Goal: Check status

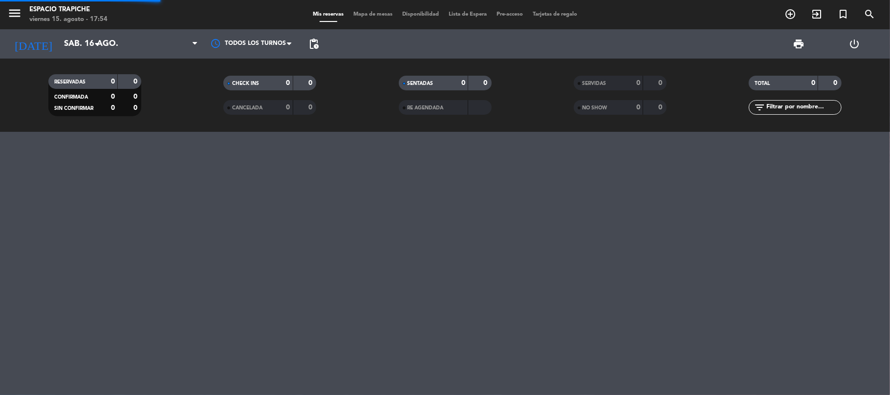
click at [73, 263] on div "menu Espacio Trapiche [DATE] 15. agosto - 17:54 Mis reservas Mapa de mesas Disp…" at bounding box center [445, 197] width 890 height 395
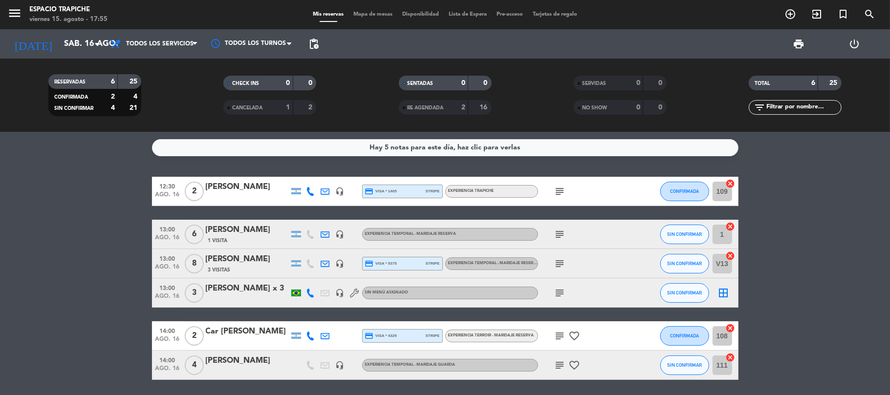
drag, startPoint x: 8, startPoint y: 206, endPoint x: 14, endPoint y: 206, distance: 5.9
click at [8, 207] on bookings-row "12:30 [DATE] 2 [PERSON_NAME] headset_mic credit_card visa * 1405 stripe Experie…" at bounding box center [445, 278] width 890 height 203
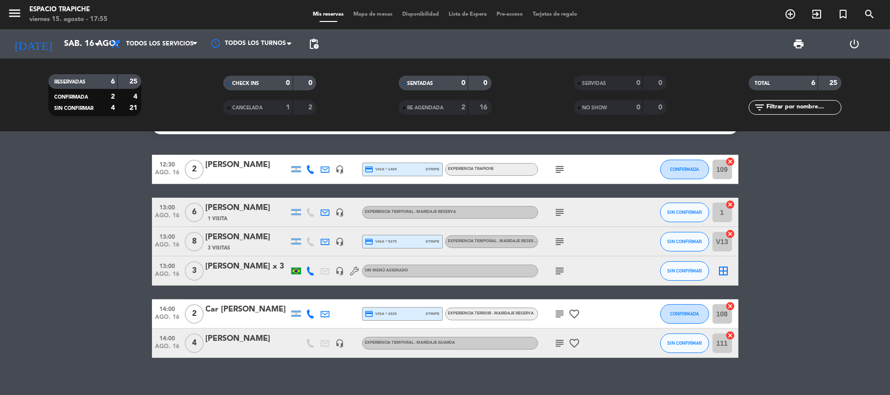
scroll to position [33, 0]
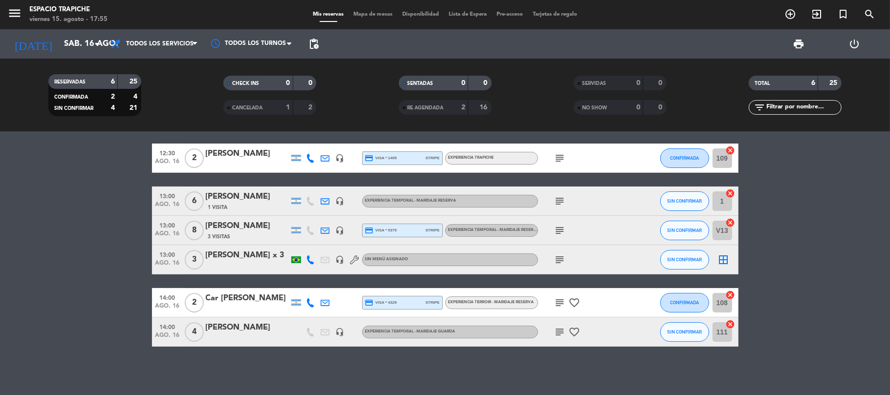
click at [22, 206] on bookings-row "12:30 [DATE] 2 [PERSON_NAME] headset_mic credit_card visa * 1405 stripe Experie…" at bounding box center [445, 245] width 890 height 203
click at [59, 42] on input "sáb. 16 ago." at bounding box center [112, 44] width 106 height 19
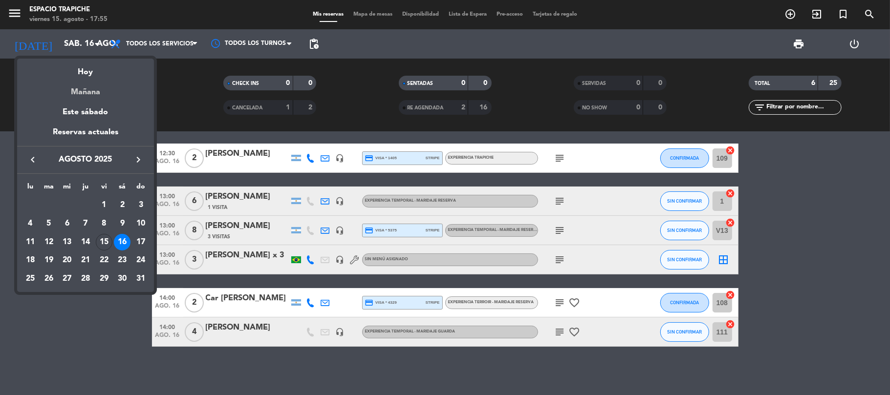
click at [88, 91] on div "Mañana" at bounding box center [85, 89] width 137 height 20
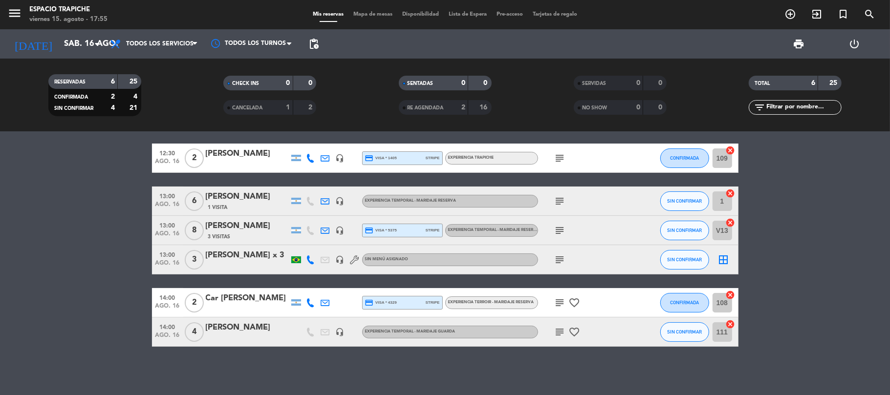
click at [2, 4] on div "menu Espacio Trapiche [DATE] 15. agosto - 17:55" at bounding box center [111, 14] width 222 height 23
click at [6, 10] on div "menu Espacio Trapiche [DATE] 15. agosto - 17:55" at bounding box center [111, 14] width 222 height 23
click at [4, 0] on div "menu Espacio Trapiche [DATE] 15. agosto - 17:55 Mis reservas Mapa de mesas Disp…" at bounding box center [445, 14] width 890 height 29
click at [10, 10] on icon "menu" at bounding box center [14, 13] width 15 height 15
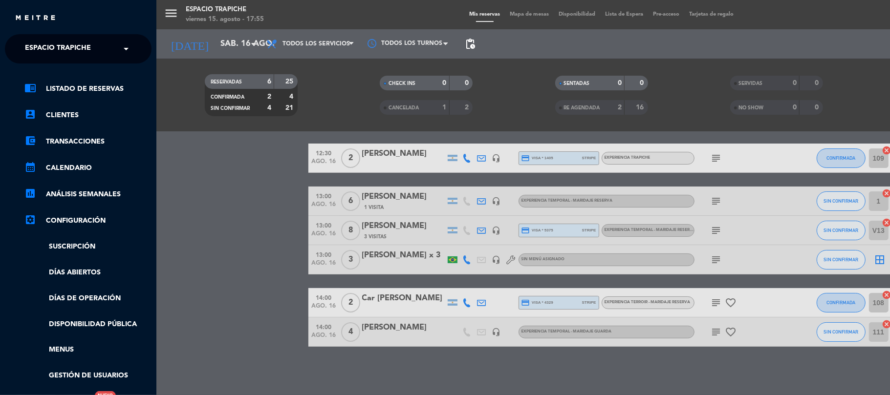
click at [29, 45] on span "Espacio Trapiche" at bounding box center [58, 49] width 66 height 21
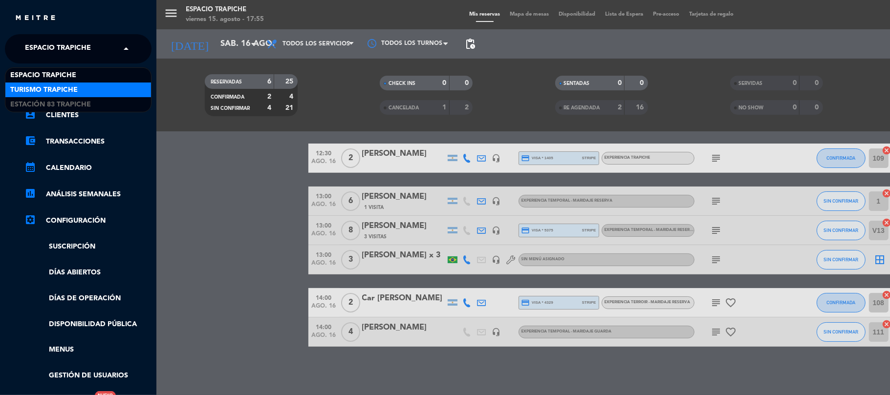
click at [40, 91] on span "Turismo Trapiche" at bounding box center [43, 90] width 67 height 11
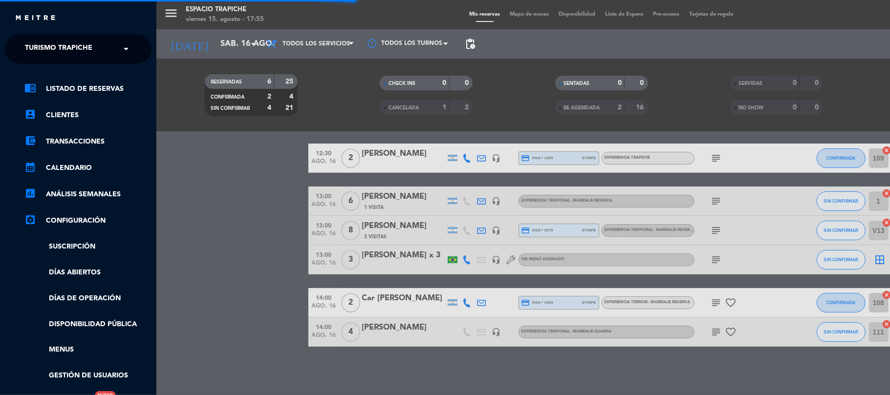
click at [257, 331] on div "menu Espacio Trapiche [DATE] 15. agosto - 17:55 Mis reservas Mapa de mesas Disp…" at bounding box center [601, 197] width 890 height 395
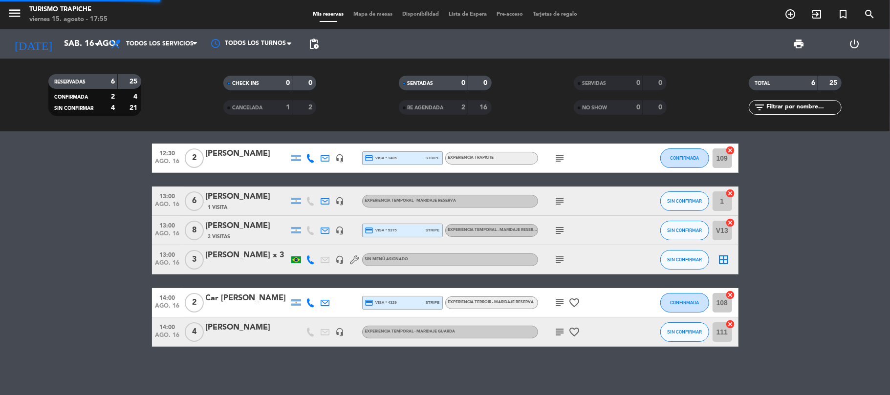
click at [101, 278] on bookings-row "12:30 [DATE] 2 [PERSON_NAME] headset_mic credit_card visa * 1405 stripe Experie…" at bounding box center [445, 245] width 890 height 203
click at [100, 270] on bookings-row "12:30 [DATE] 2 [PERSON_NAME] headset_mic credit_card visa * 1405 stripe Experie…" at bounding box center [445, 245] width 890 height 203
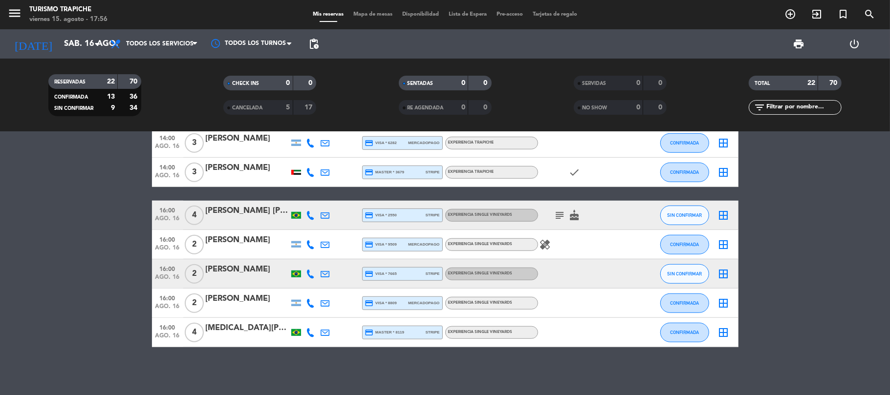
scroll to position [492, 0]
click at [98, 225] on bookings-row "10:00 [DATE] 2 [PERSON_NAME] credit_card visa * 1405 mercadopago EXPERIENCIA MA…" at bounding box center [445, 4] width 890 height 686
